Goal: Information Seeking & Learning: Learn about a topic

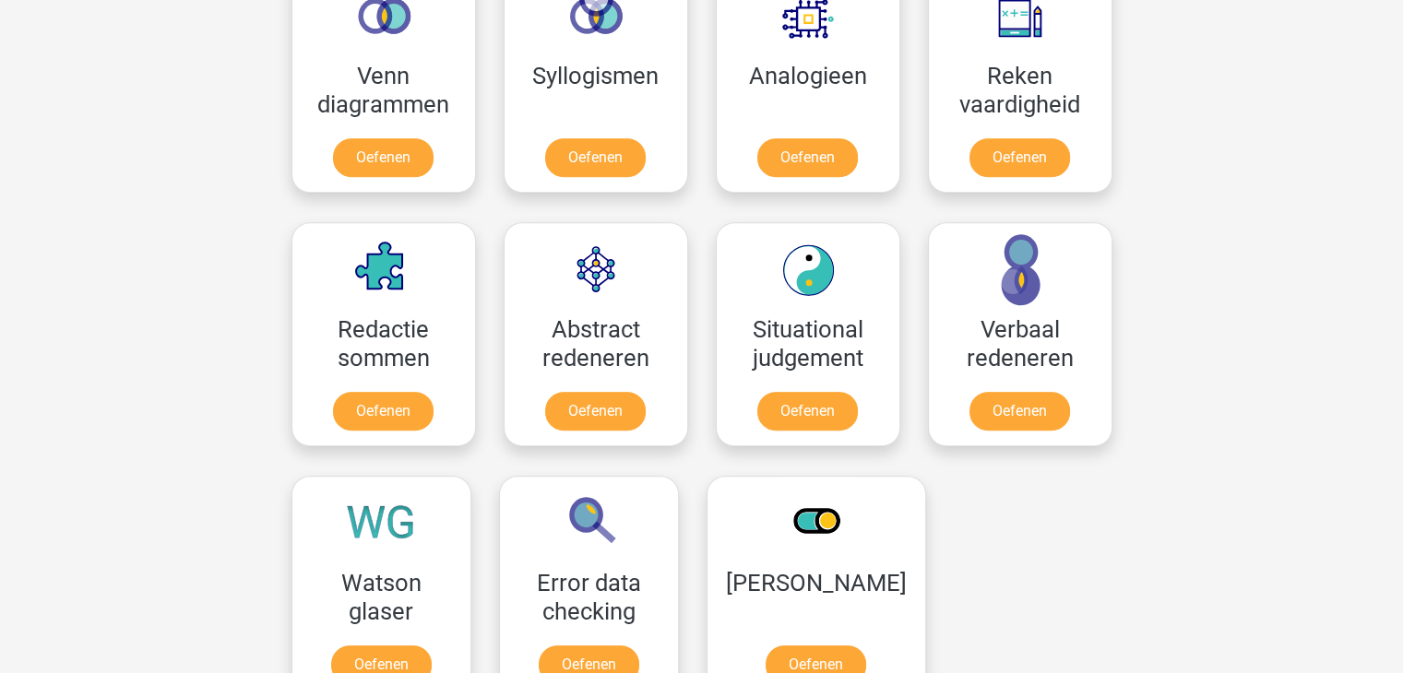
scroll to position [1181, 0]
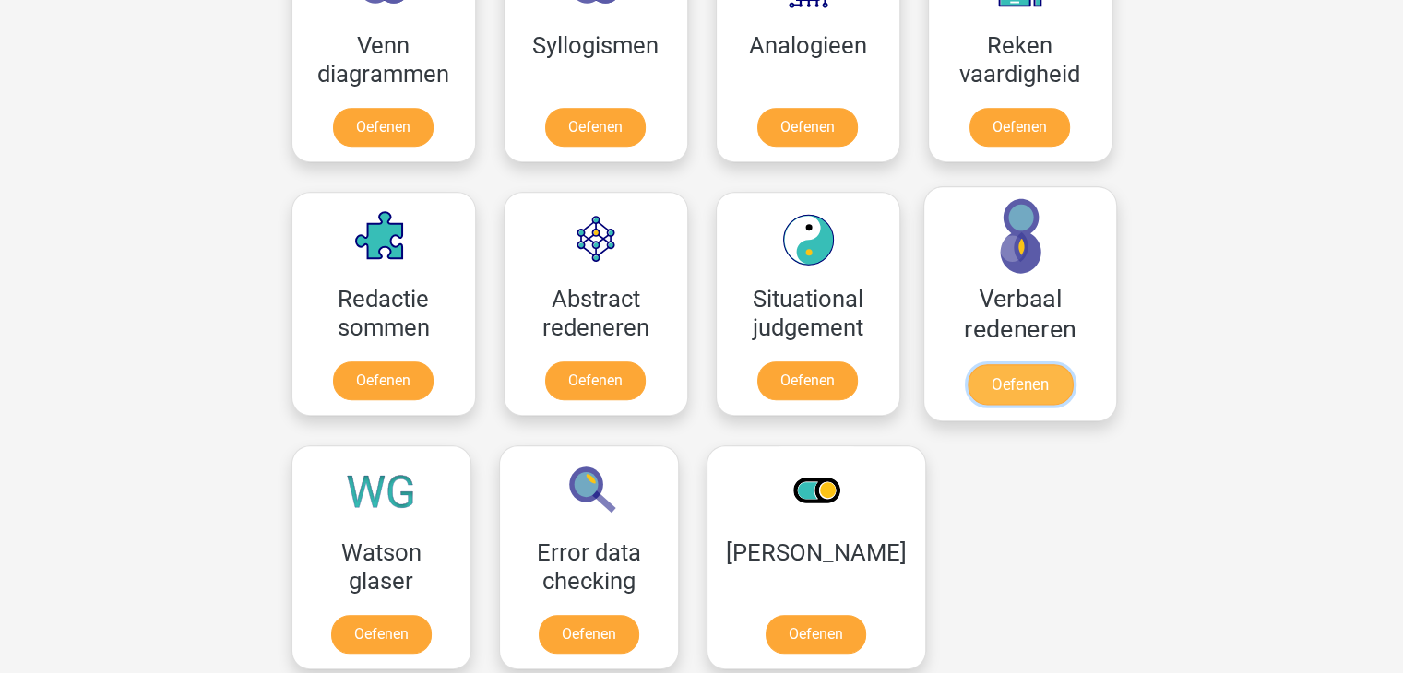
click at [1012, 364] on link "Oefenen" at bounding box center [1019, 384] width 105 height 41
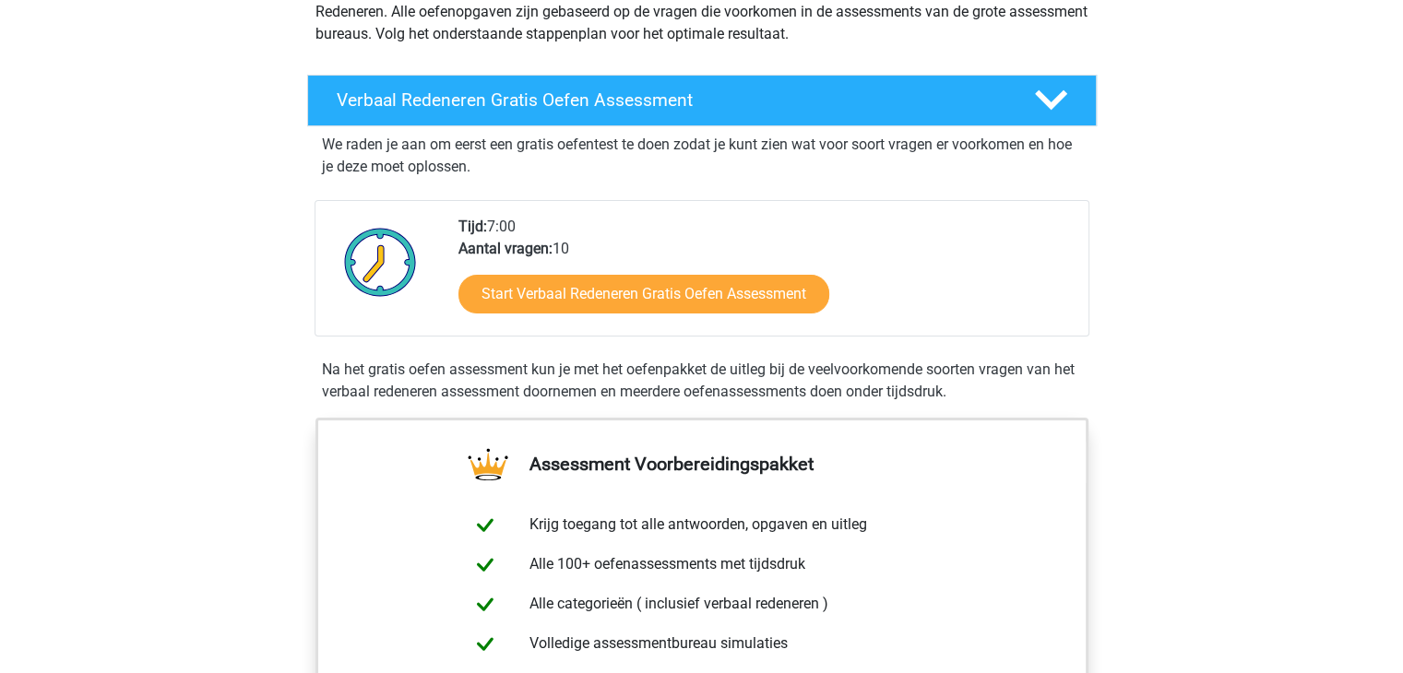
scroll to position [258, 0]
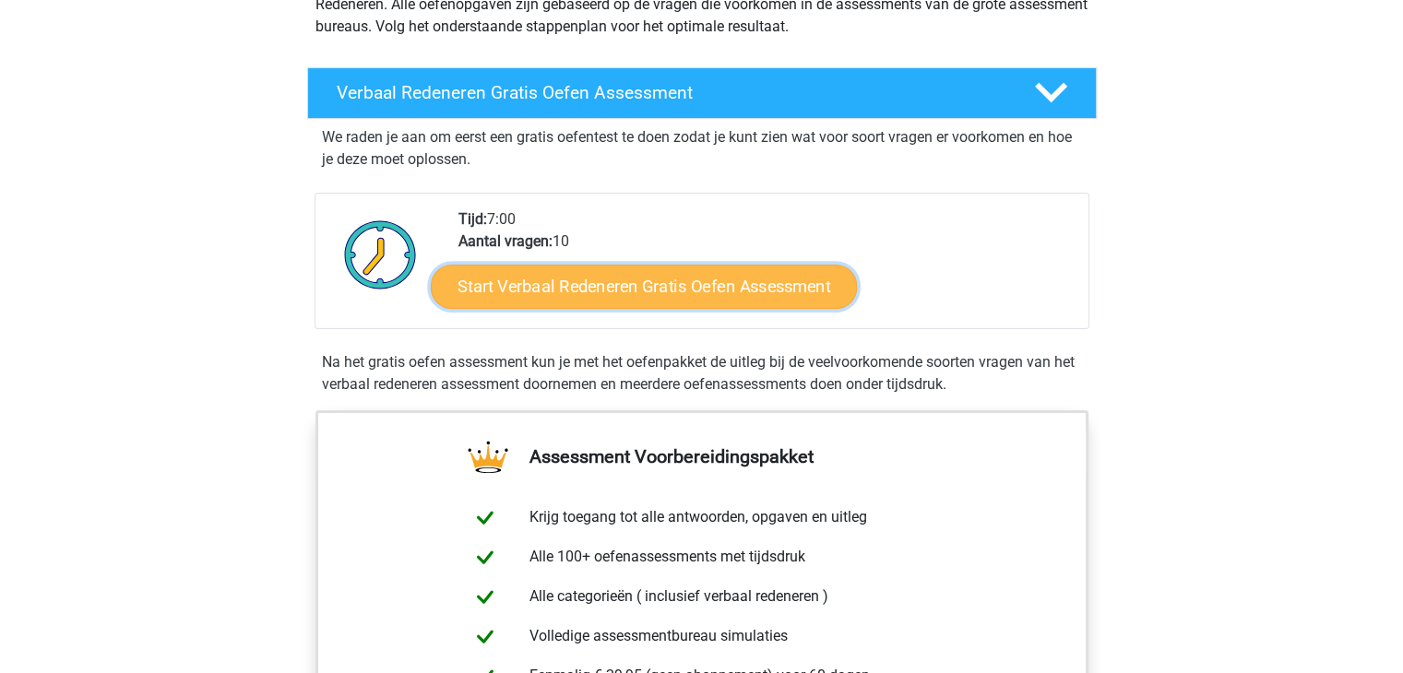
click at [711, 291] on link "Start Verbaal Redeneren Gratis Oefen Assessment" at bounding box center [644, 287] width 426 height 44
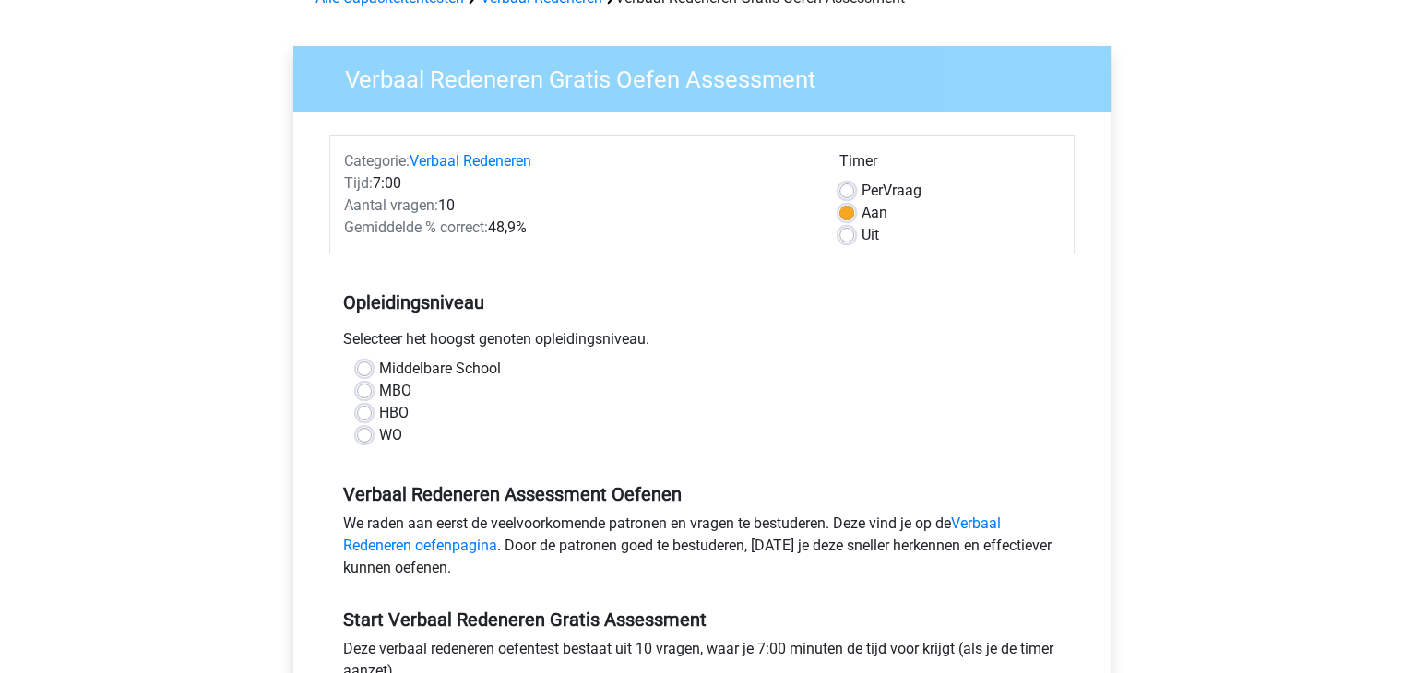
scroll to position [111, 0]
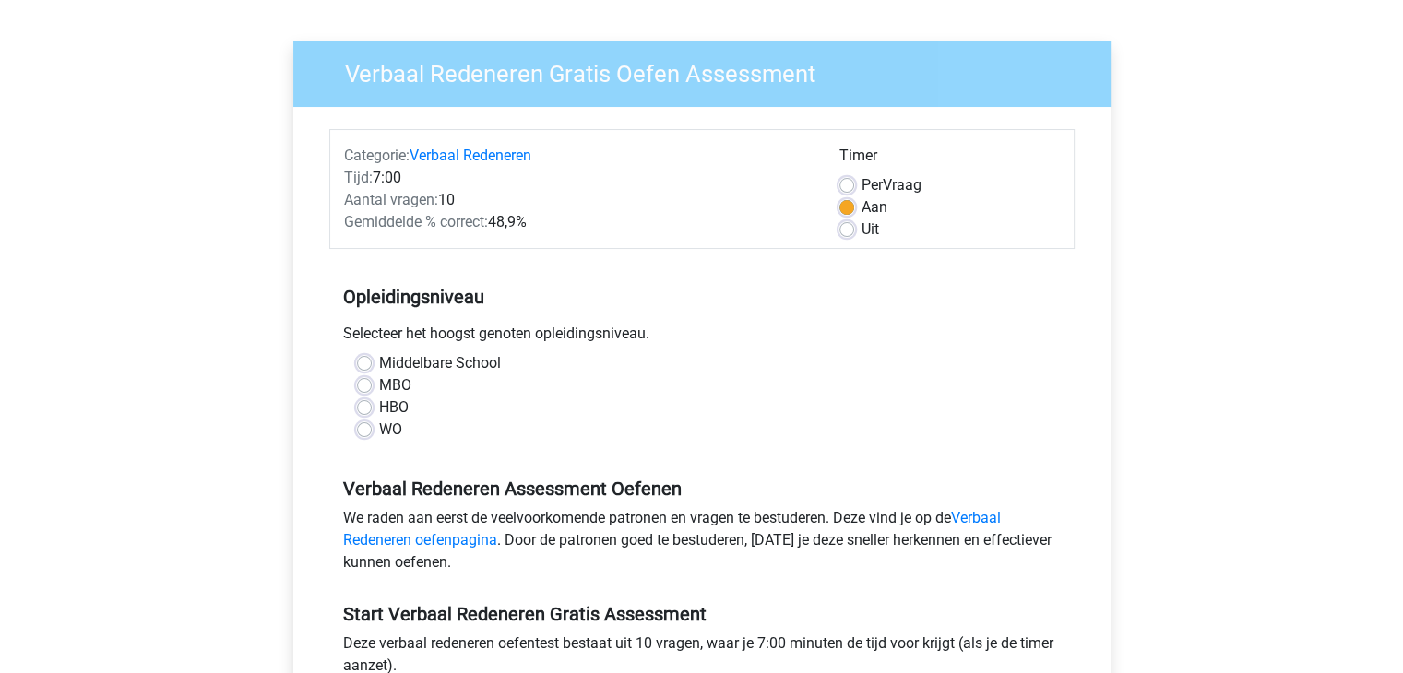
click at [379, 400] on label "HBO" at bounding box center [394, 408] width 30 height 22
click at [358, 400] on input "HBO" at bounding box center [364, 406] width 15 height 18
radio input "true"
click at [357, 419] on input "WO" at bounding box center [364, 428] width 15 height 18
radio input "true"
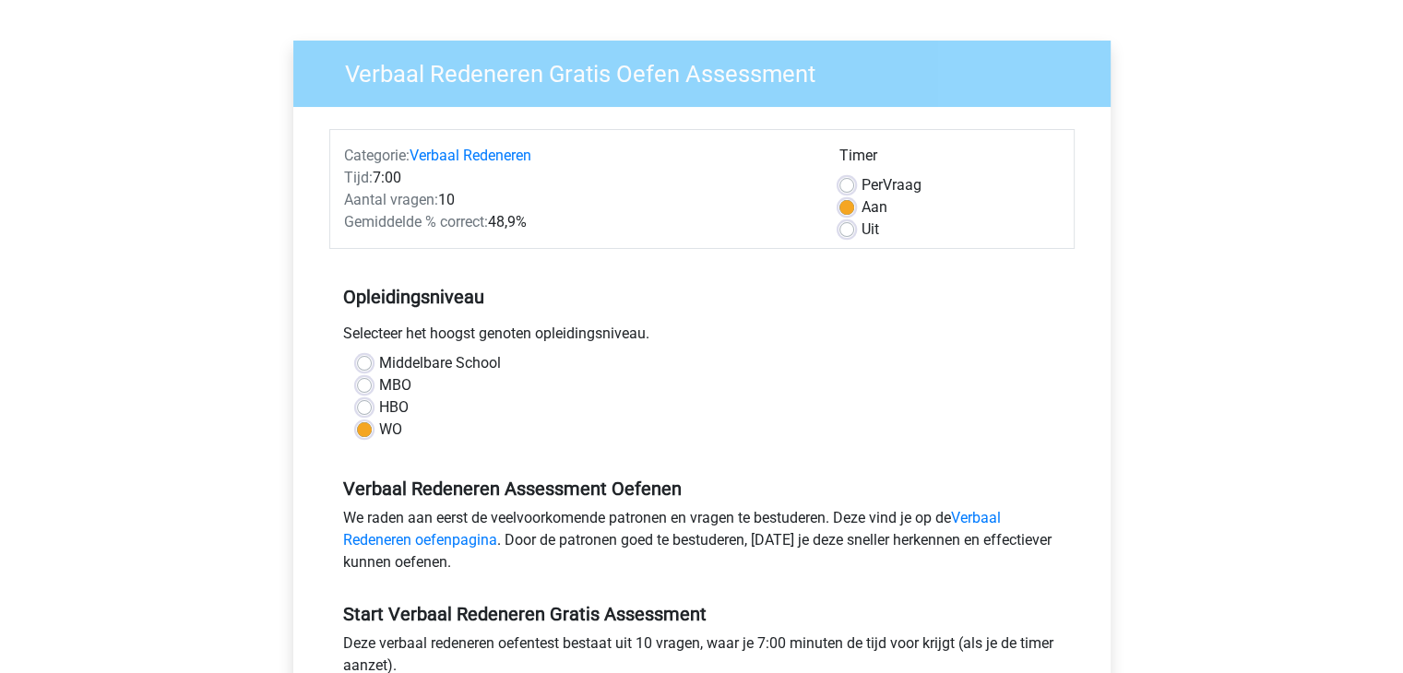
click at [357, 352] on input "Middelbare School" at bounding box center [364, 361] width 15 height 18
radio input "true"
click at [357, 375] on input "MBO" at bounding box center [364, 384] width 15 height 18
radio input "true"
click at [357, 397] on input "HBO" at bounding box center [364, 406] width 15 height 18
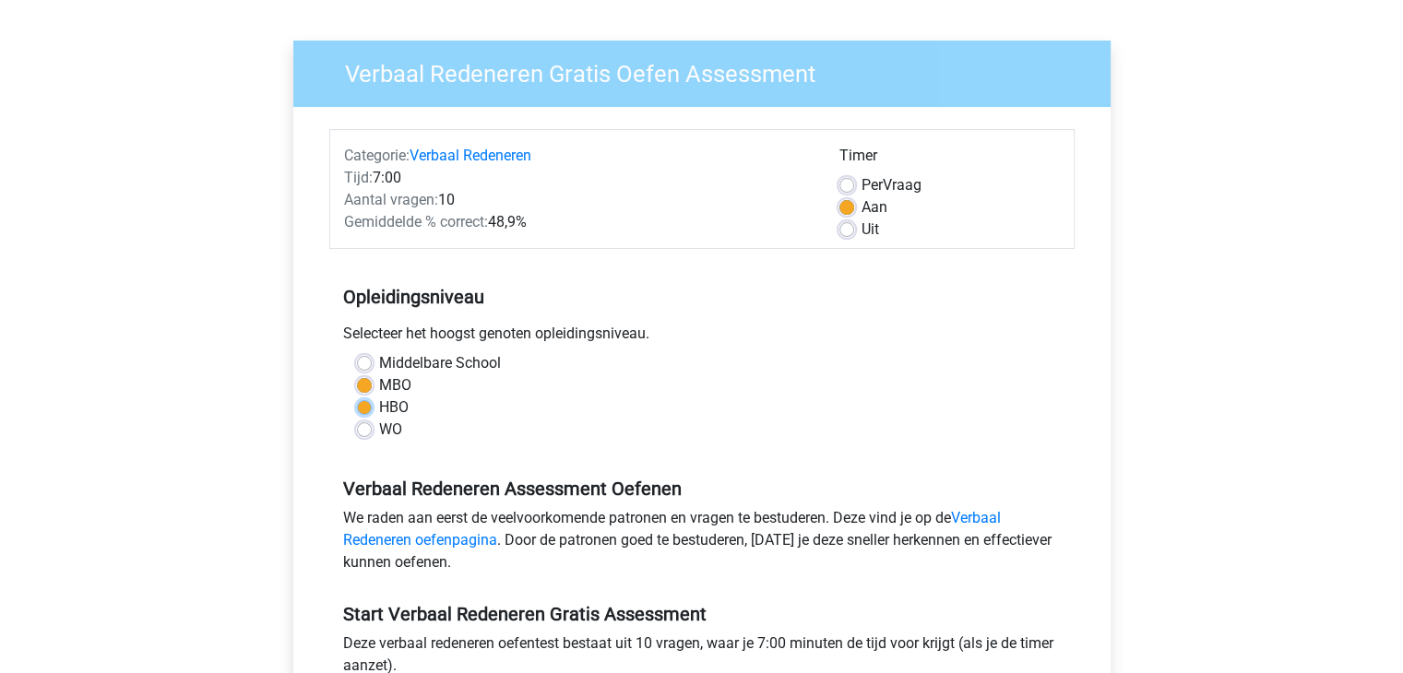
radio input "true"
click at [688, 360] on div "Middelbare School" at bounding box center [702, 363] width 690 height 22
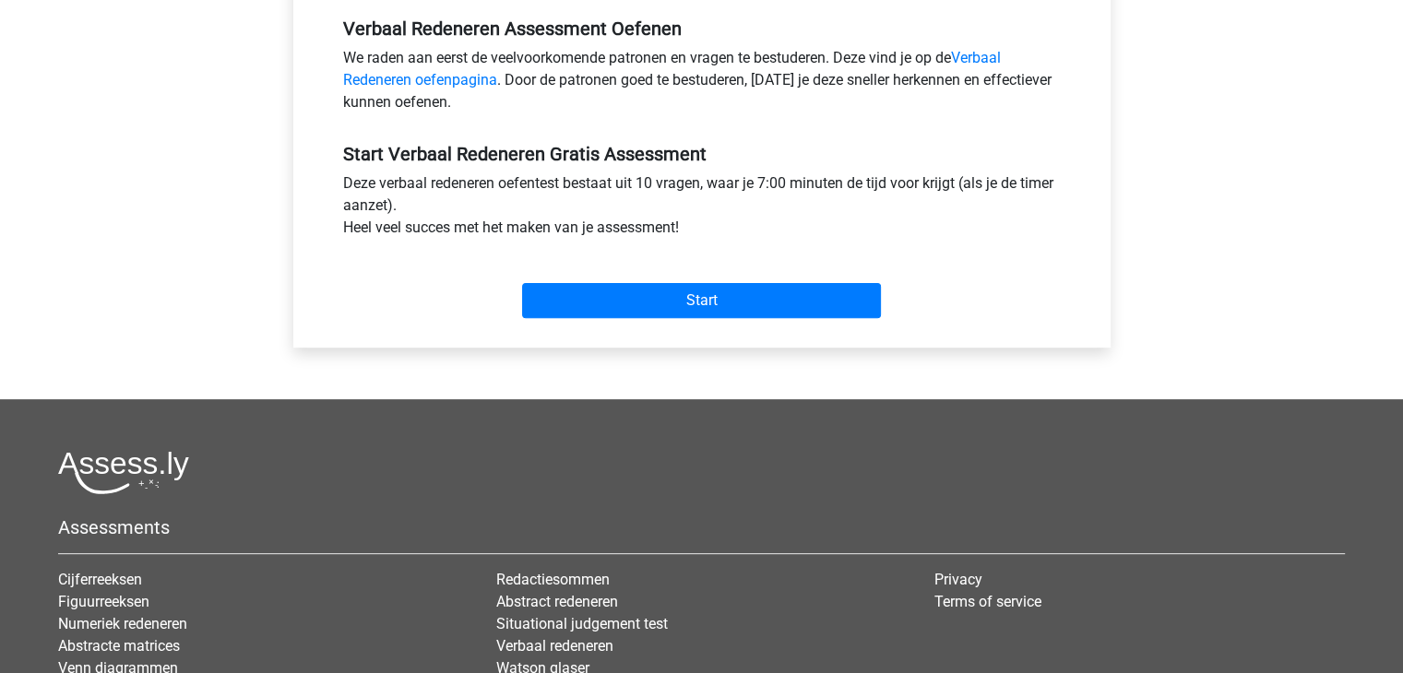
scroll to position [576, 0]
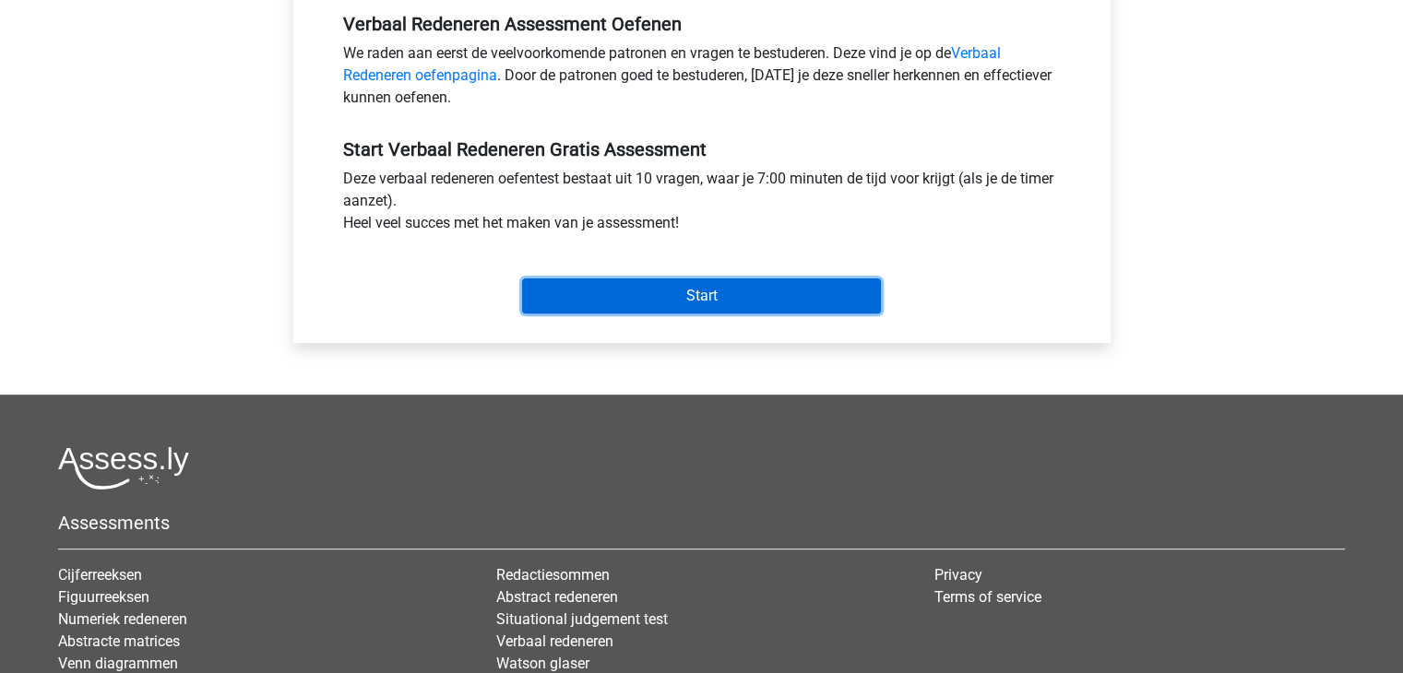
click at [761, 307] on input "Start" at bounding box center [701, 296] width 359 height 35
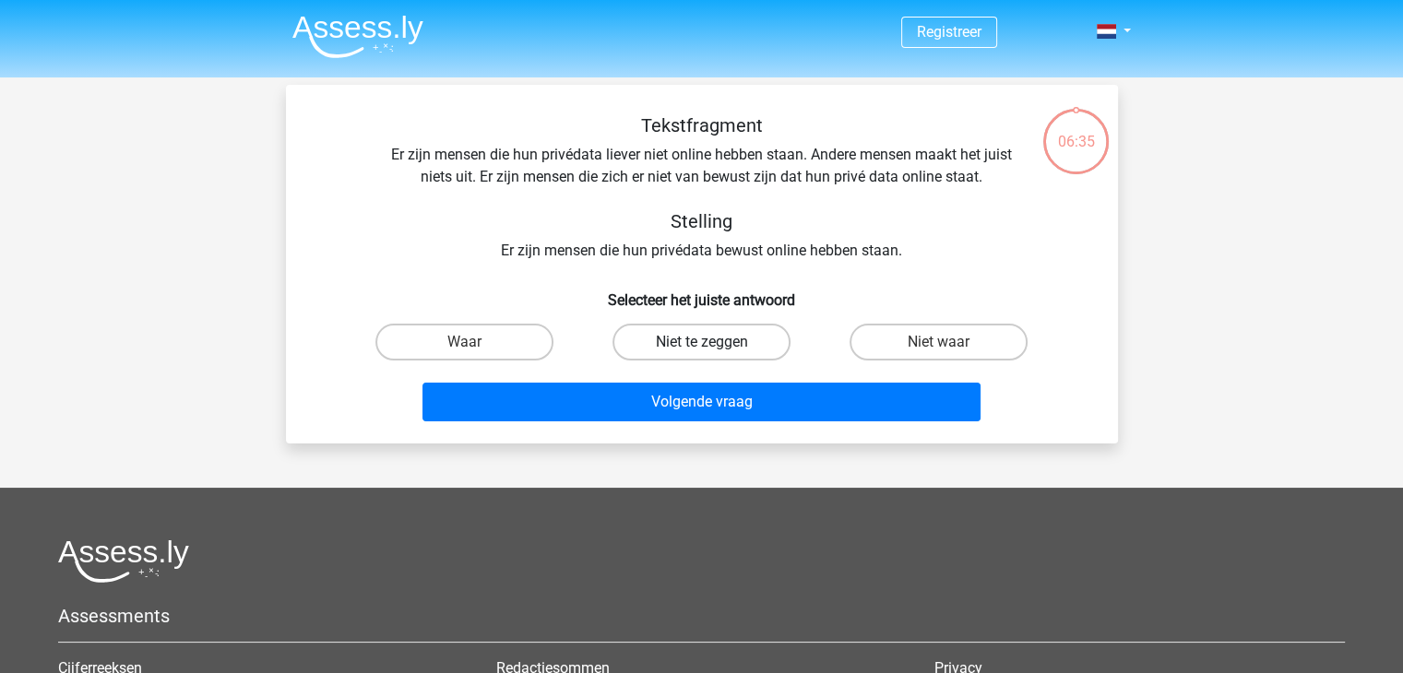
click at [743, 344] on label "Niet te zeggen" at bounding box center [701, 342] width 178 height 37
click at [713, 344] on input "Niet te zeggen" at bounding box center [707, 348] width 12 height 12
radio input "true"
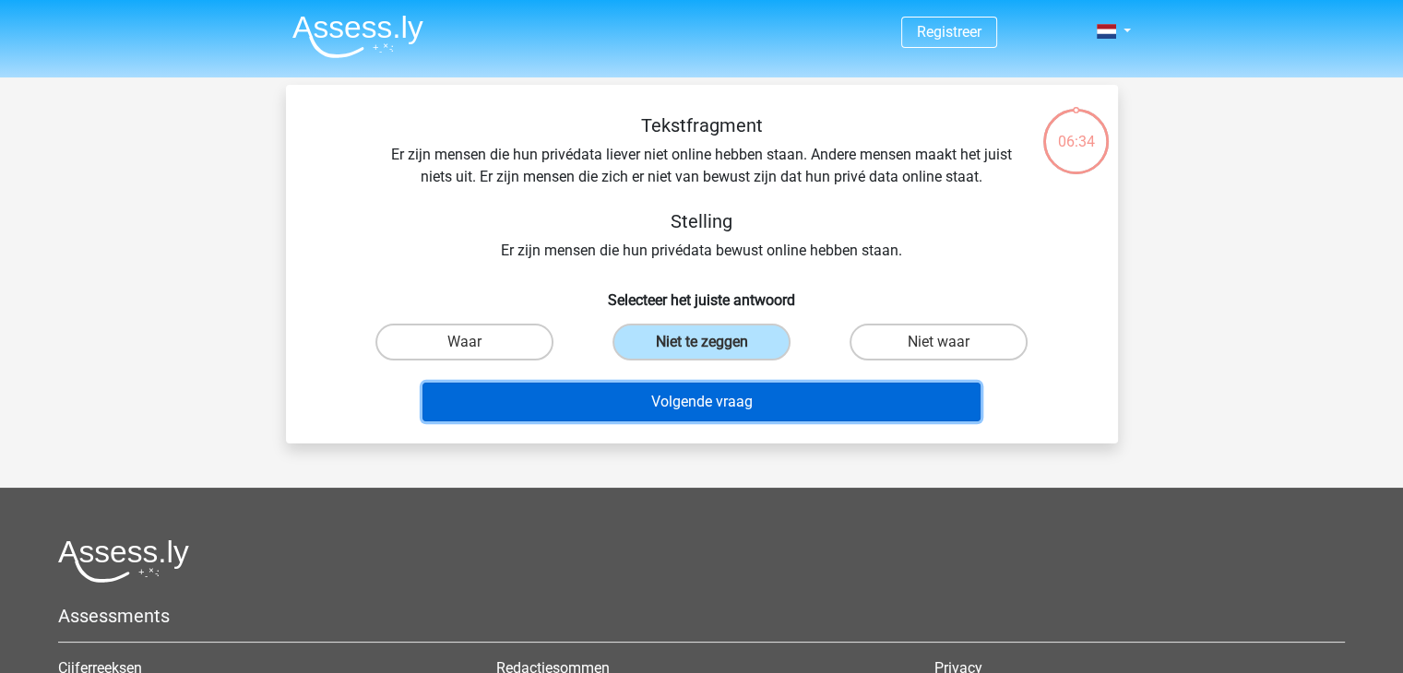
click at [739, 414] on button "Volgende vraag" at bounding box center [701, 402] width 558 height 39
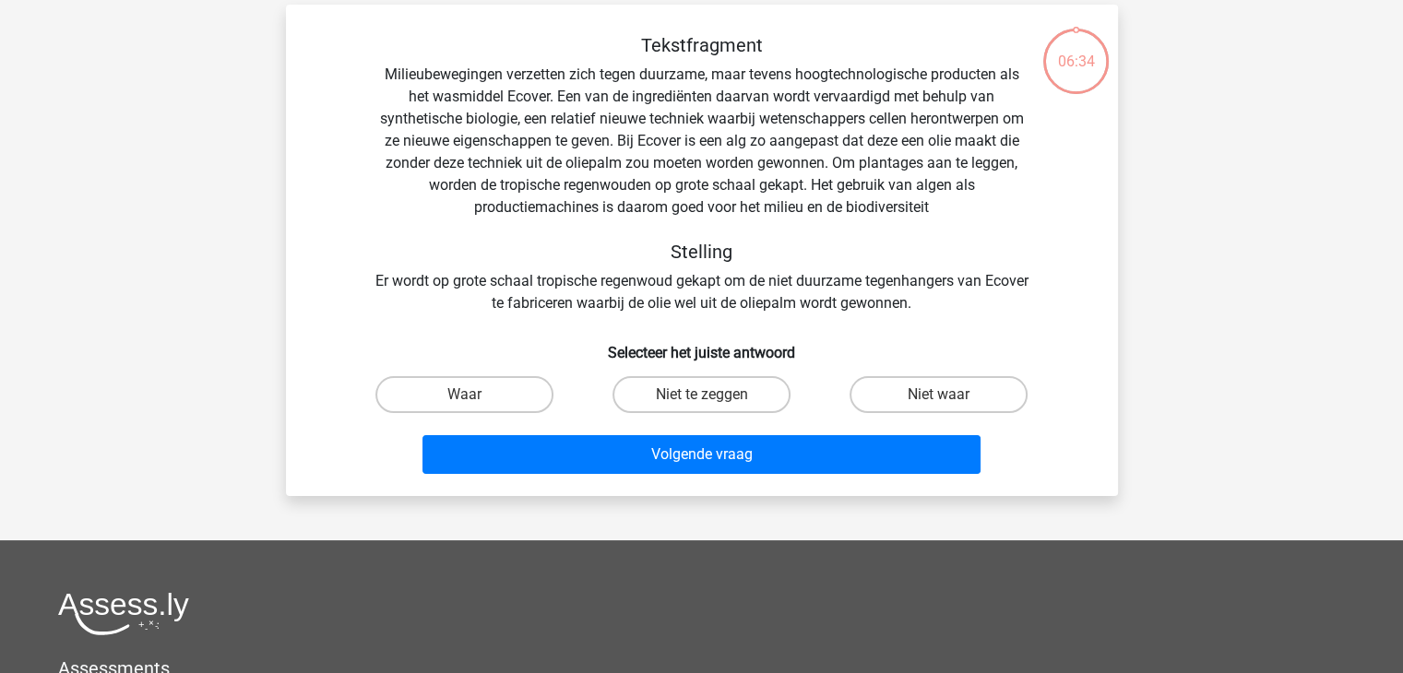
scroll to position [85, 0]
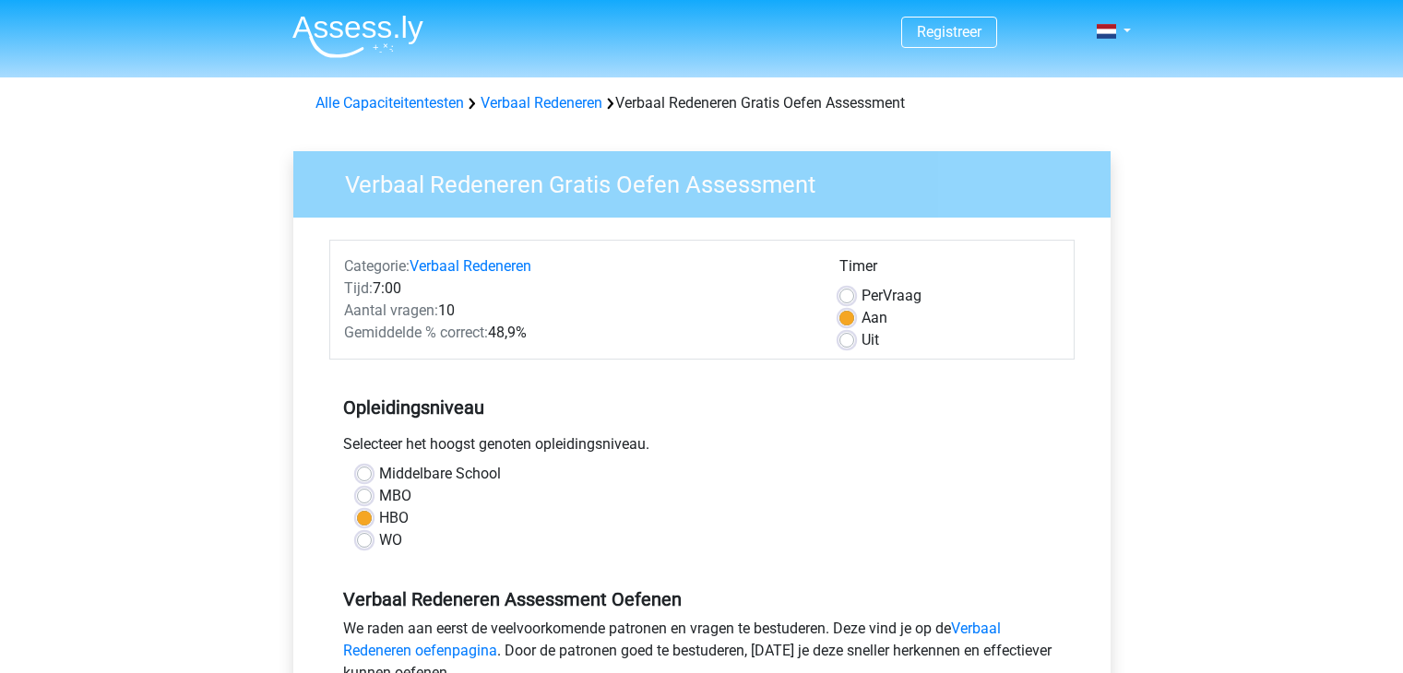
scroll to position [576, 0]
